Goal: Use online tool/utility: Use online tool/utility

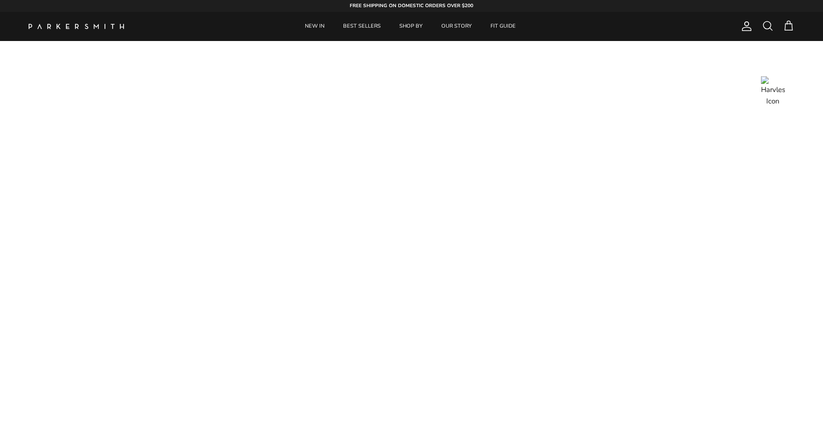
click at [770, 86] on button at bounding box center [773, 88] width 24 height 24
click at [765, 89] on button at bounding box center [773, 88] width 24 height 24
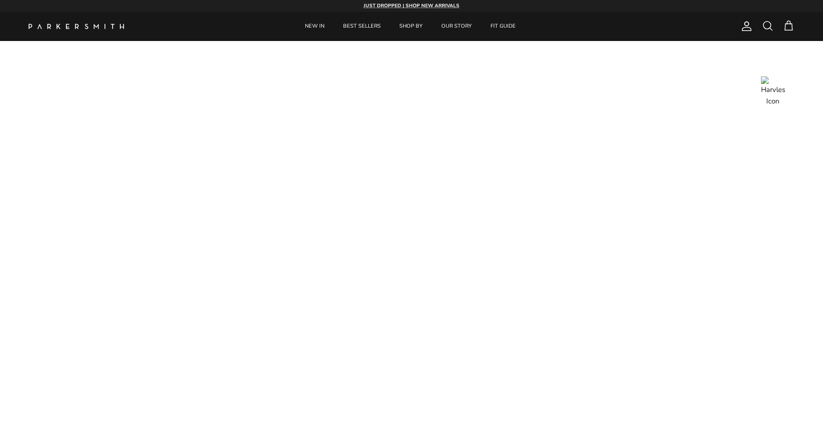
type textarea "move it down 10px"
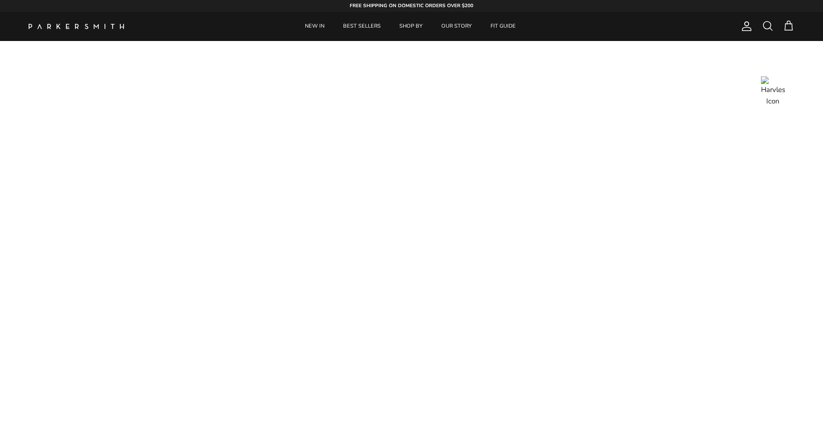
drag, startPoint x: 300, startPoint y: 193, endPoint x: 260, endPoint y: 185, distance: 41.3
type textarea ".shopify-section.section-background-video { padding-top:10px!important }"
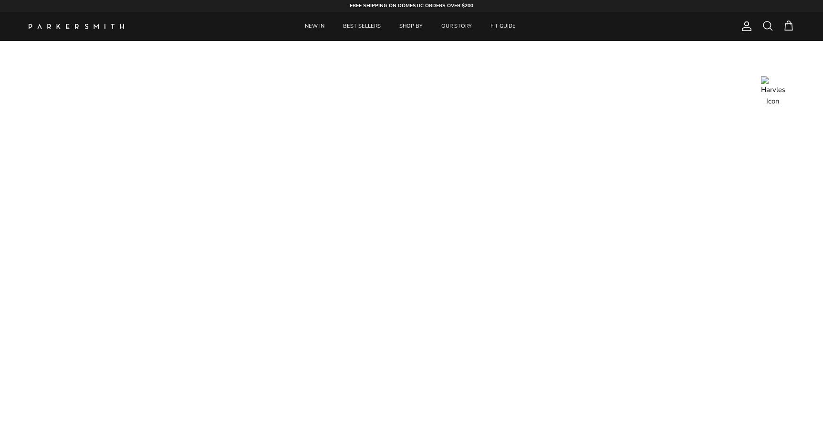
click at [769, 90] on button at bounding box center [773, 88] width 24 height 24
click at [575, 31] on ul "NEW IN BEST SELLERS SHOP BY OUR STORY FIT GUIDE" at bounding box center [410, 26] width 537 height 29
click at [772, 92] on button at bounding box center [773, 88] width 24 height 24
click at [768, 87] on button at bounding box center [773, 88] width 24 height 24
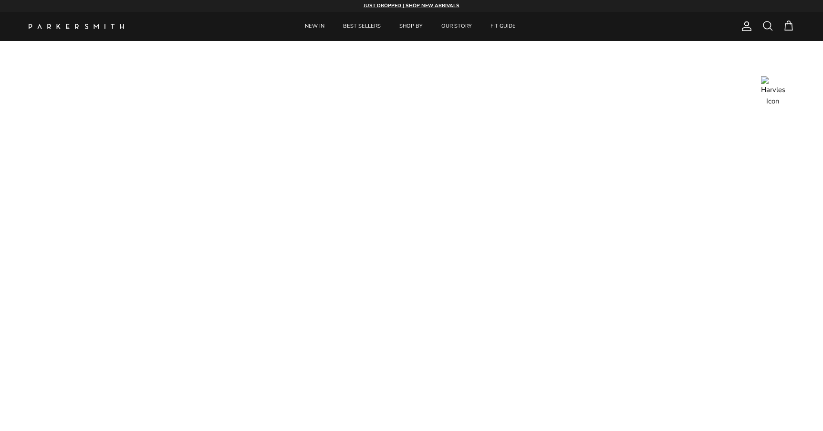
click at [772, 85] on button at bounding box center [773, 88] width 24 height 24
drag, startPoint x: 125, startPoint y: 413, endPoint x: 84, endPoint y: 415, distance: 41.1
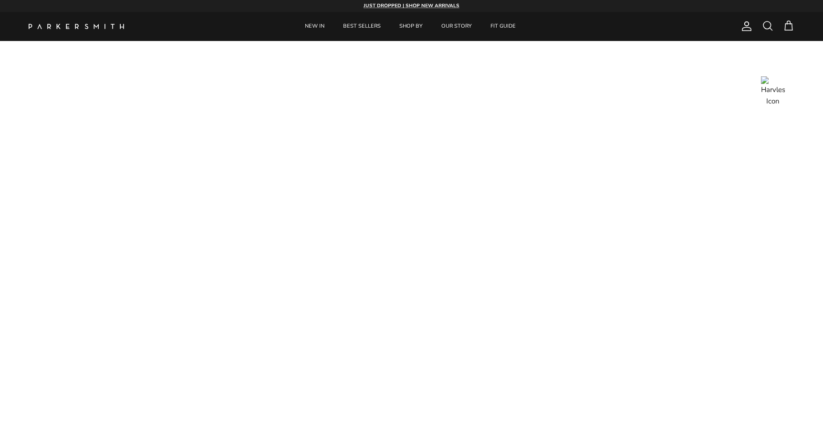
type textarea "p"
type textarea "b"
type textarea "bottom padding 10px important"
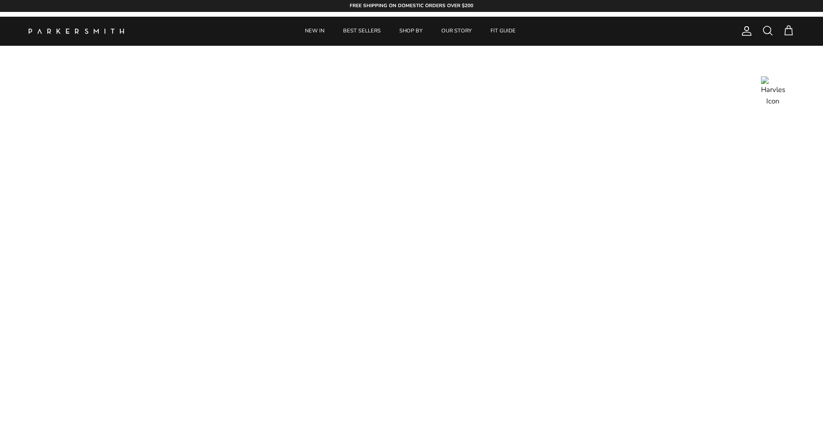
type textarea ".page-home .container--no-max { margin-bottom: 10px !important; }"
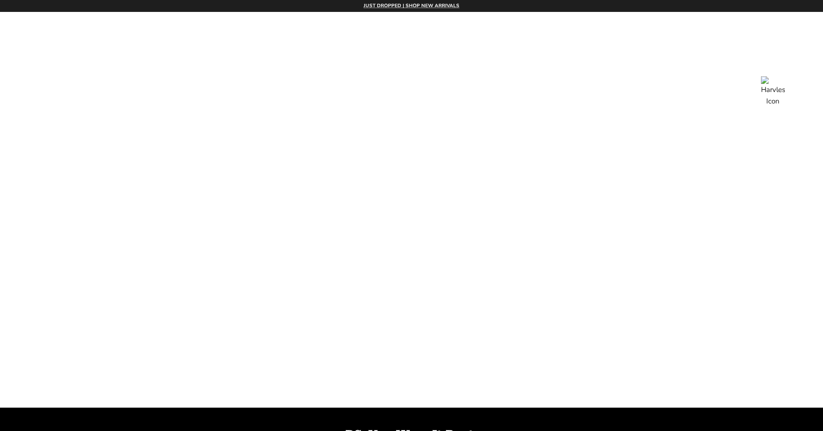
click at [509, 83] on div at bounding box center [411, 198] width 823 height 430
